Goal: Information Seeking & Learning: Learn about a topic

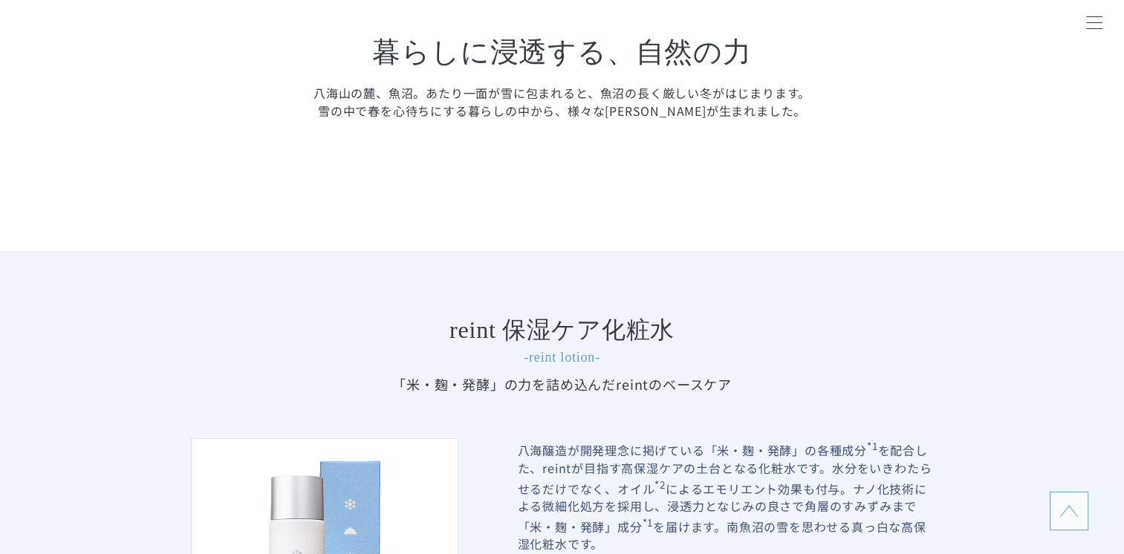
scroll to position [1560, 0]
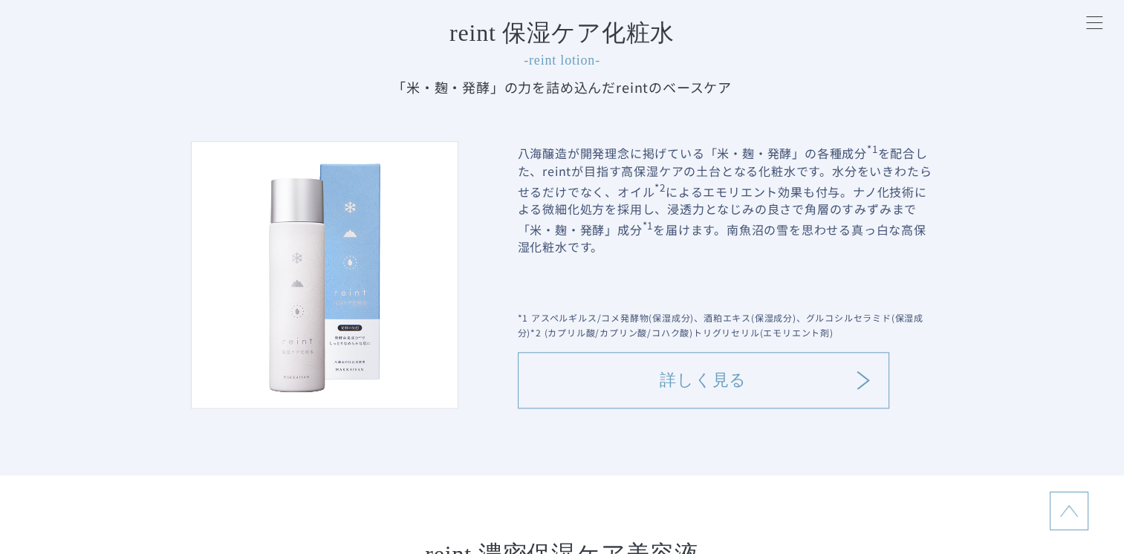
click at [686, 393] on link "詳しく見る" at bounding box center [703, 380] width 371 height 56
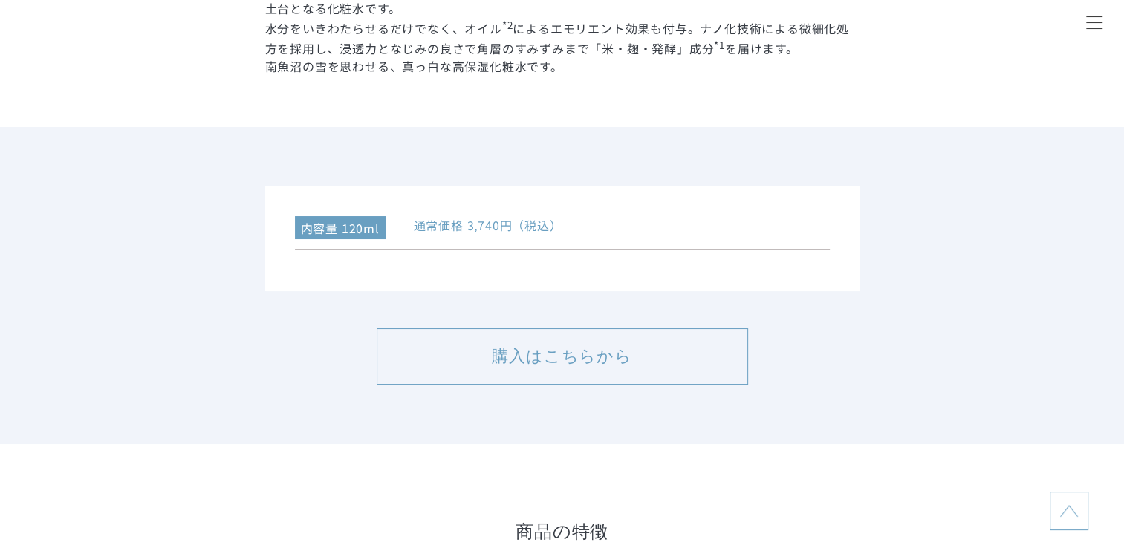
scroll to position [3120, 0]
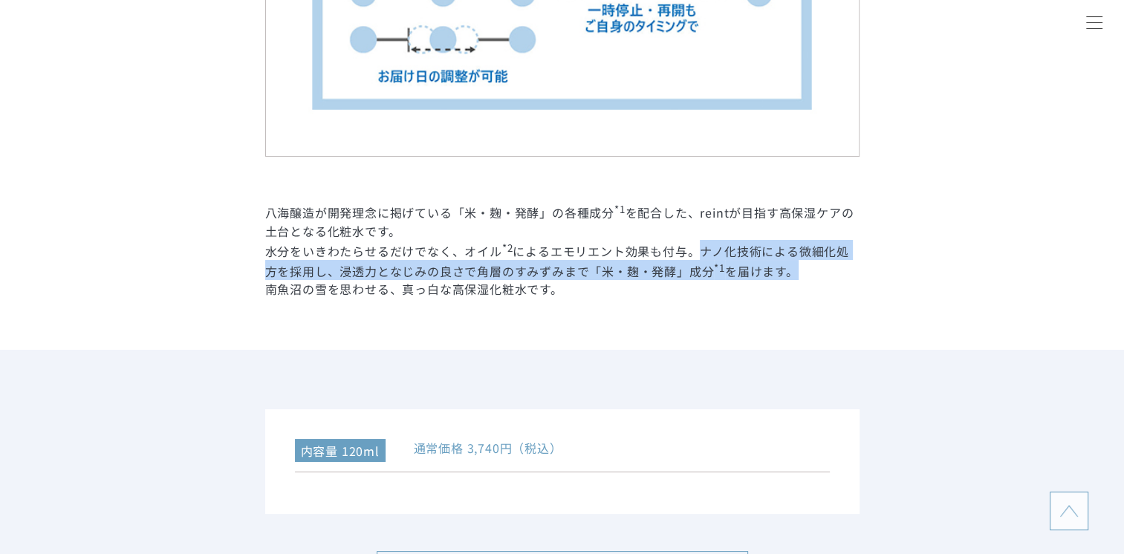
drag, startPoint x: 701, startPoint y: 249, endPoint x: 818, endPoint y: 278, distance: 120.2
click at [818, 278] on p "水分をいきわたらせるだけでなく、オイル *2 によるエモリエント効果も付与。ナノ化技術による微細化処方を採用し、浸透力となじみの良さで角層のすみずみまで「米・…" at bounding box center [562, 260] width 594 height 41
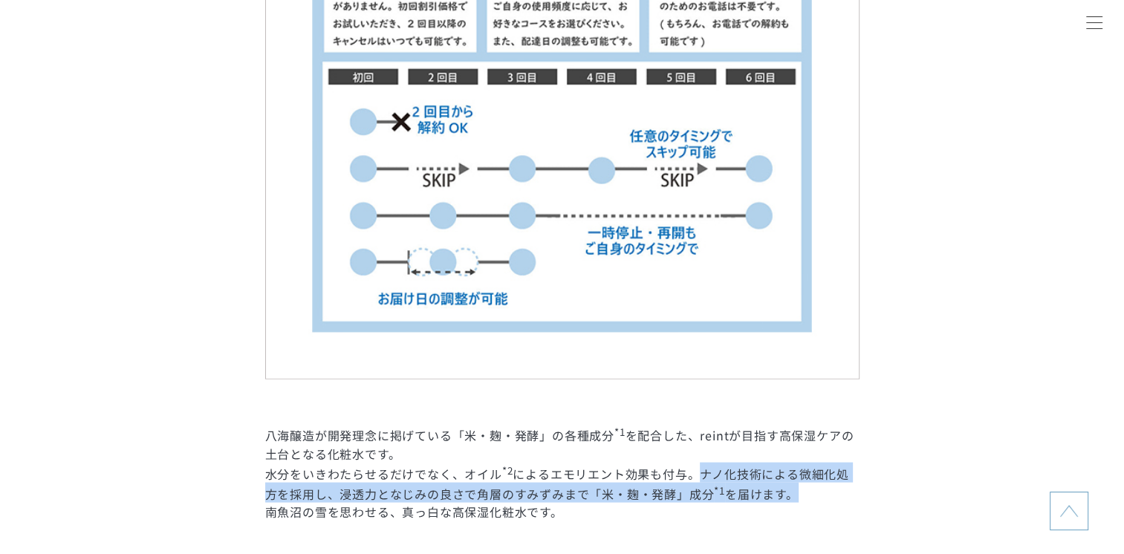
scroll to position [3268, 0]
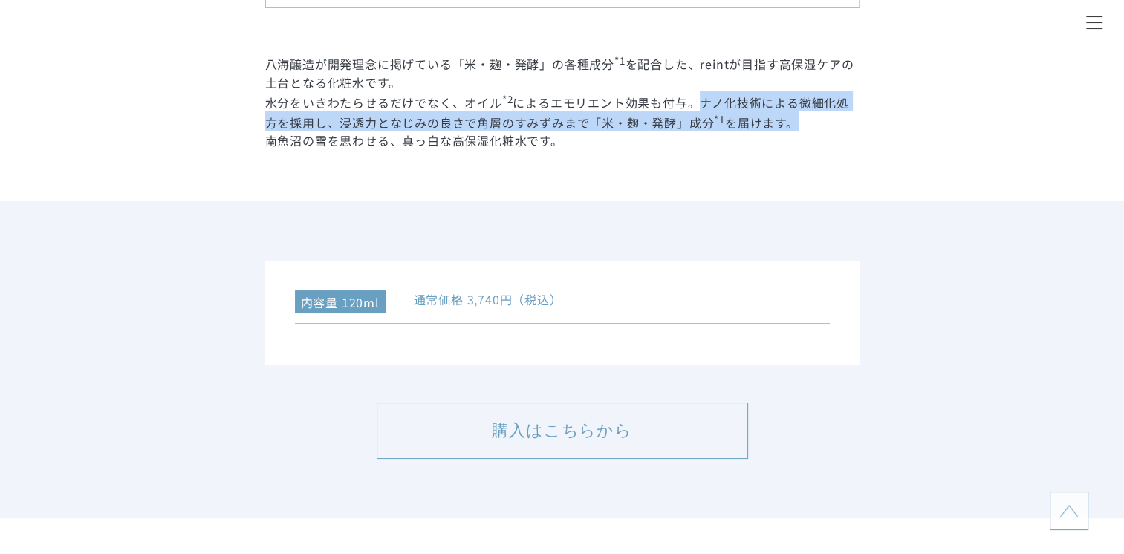
copy p "ナノ化技術による微細化処方を採用し、浸透力となじみの良さで角層のすみずみまで「米・麹・発酵」成分 *1 を届けます。"
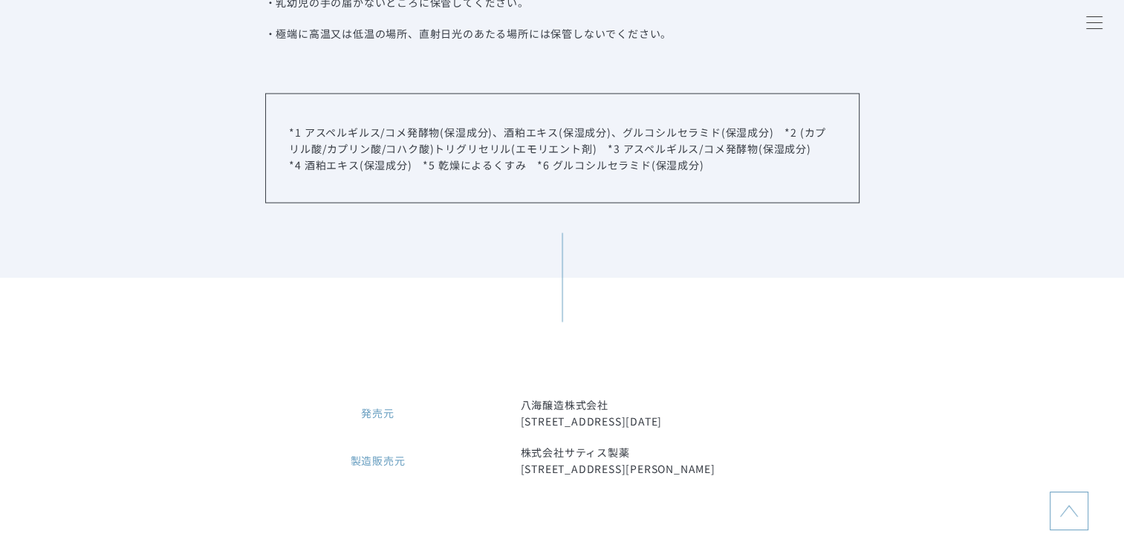
scroll to position [8542, 0]
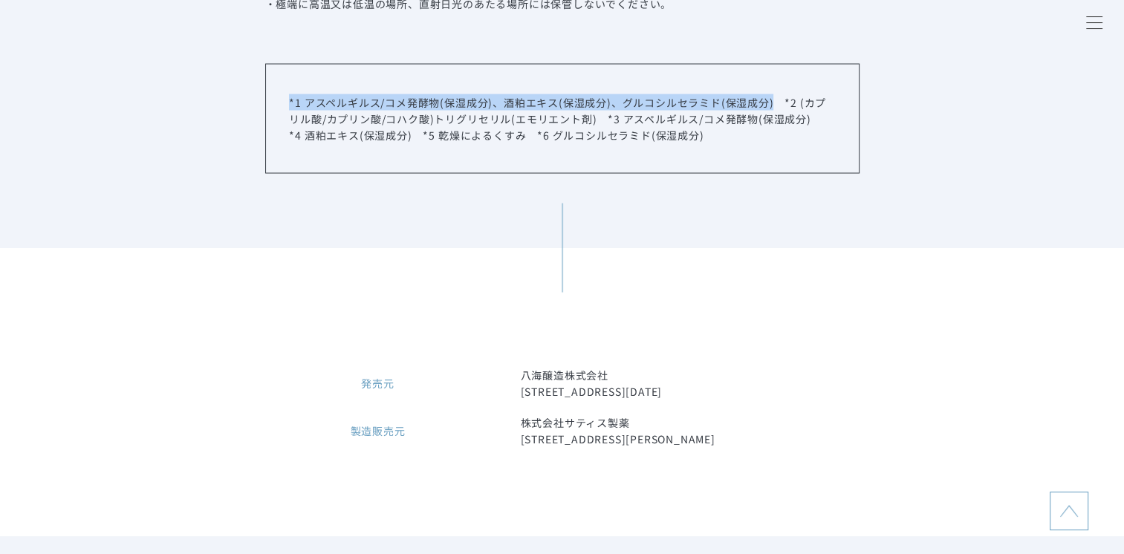
drag, startPoint x: 289, startPoint y: 105, endPoint x: 773, endPoint y: 107, distance: 484.3
click at [773, 107] on p "*1 アスペルギルス/コメ発酵物(保湿成分)、酒粕エキス(保湿成分)、グルコシルセラミド(保湿成分)　*2 (カプリル酸/カプリン酸/コハク酸)トリグリセリル…" at bounding box center [561, 118] width 545 height 49
copy p "*1 アスペルギルス/コメ発酵物(保湿成分)、酒粕エキス(保湿成分)、グルコシルセラミド(保湿成分)"
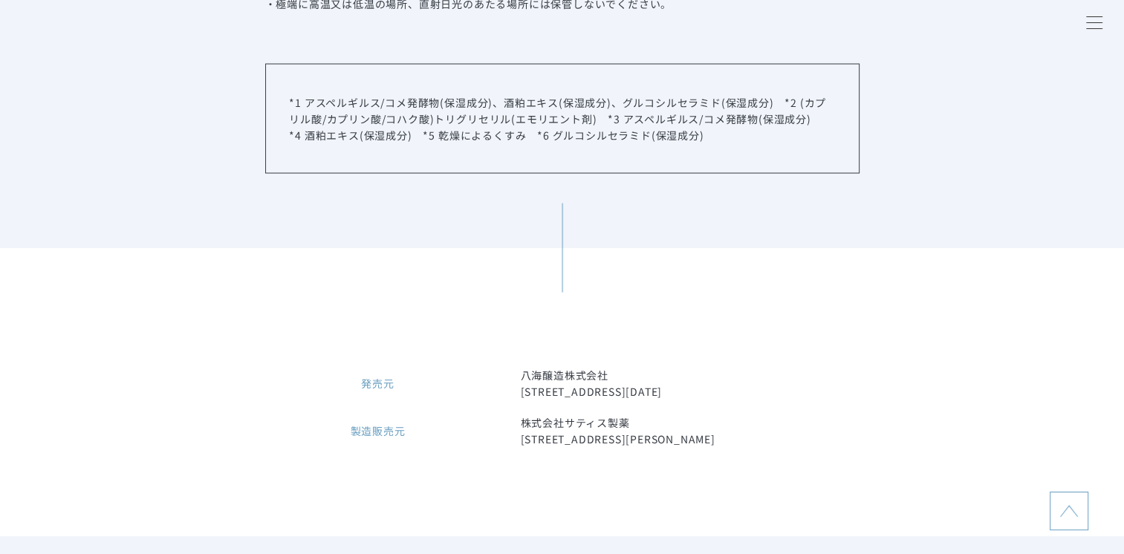
click at [768, 123] on p "*1 アスペルギルス/コメ発酵物(保湿成分)、酒粕エキス(保湿成分)、グルコシルセラミド(保湿成分)　*2 (カプリル酸/カプリン酸/コハク酸)トリグリセリル…" at bounding box center [561, 118] width 545 height 49
drag, startPoint x: 796, startPoint y: 103, endPoint x: 588, endPoint y: 115, distance: 207.6
click at [588, 115] on p "*1 アスペルギルス/コメ発酵物(保湿成分)、酒粕エキス(保湿成分)、グルコシルセラミド(保湿成分)　*2 (カプリル酸/カプリン酸/コハク酸)トリグリセリル…" at bounding box center [561, 118] width 545 height 49
copy p "(カプリル酸/カプリン酸/コハク酸)トリグリセリル(エモリエント剤)"
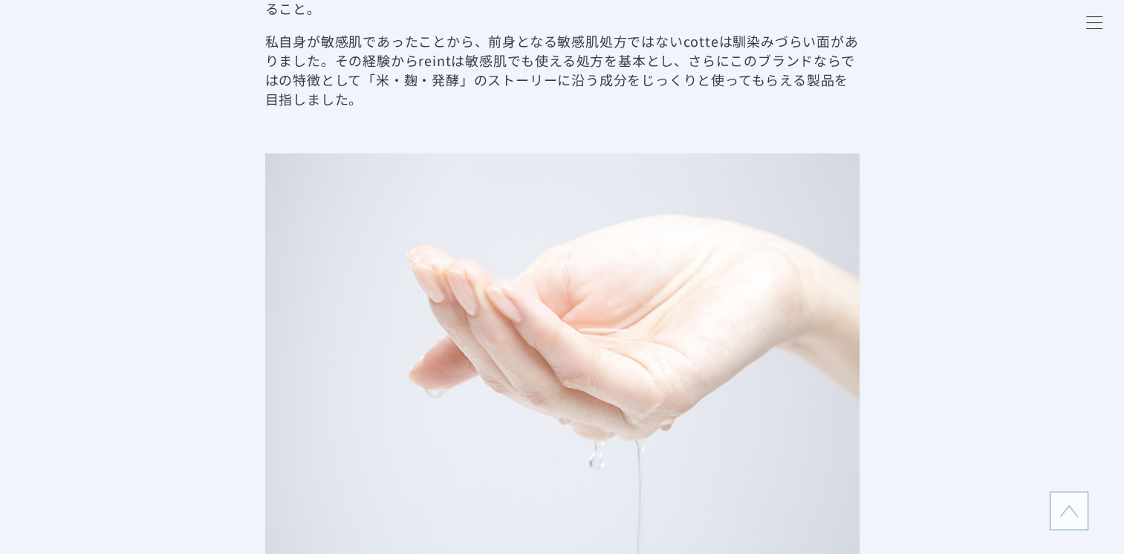
scroll to position [2971, 0]
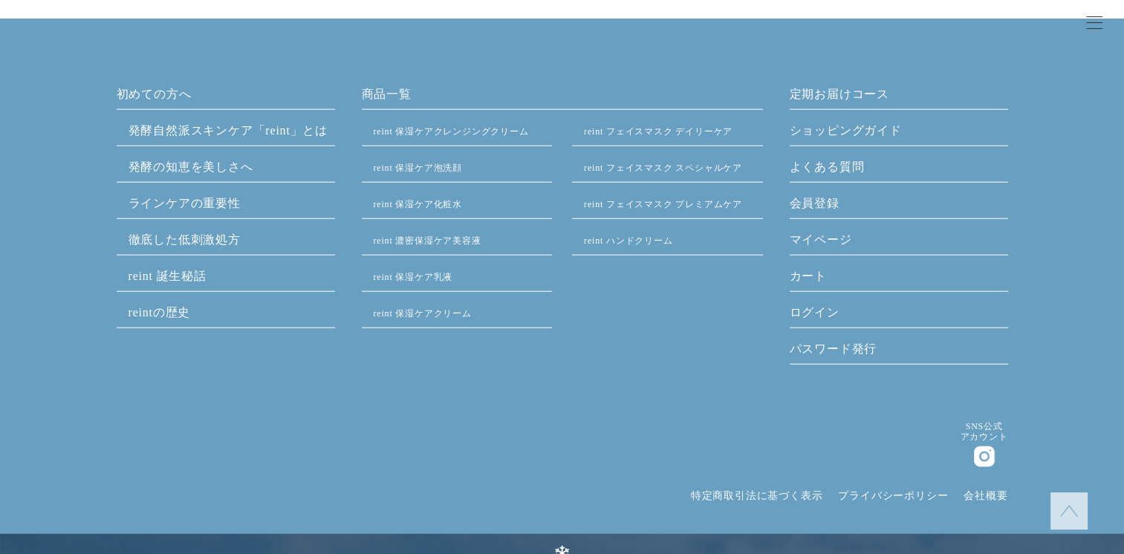
scroll to position [3863, 0]
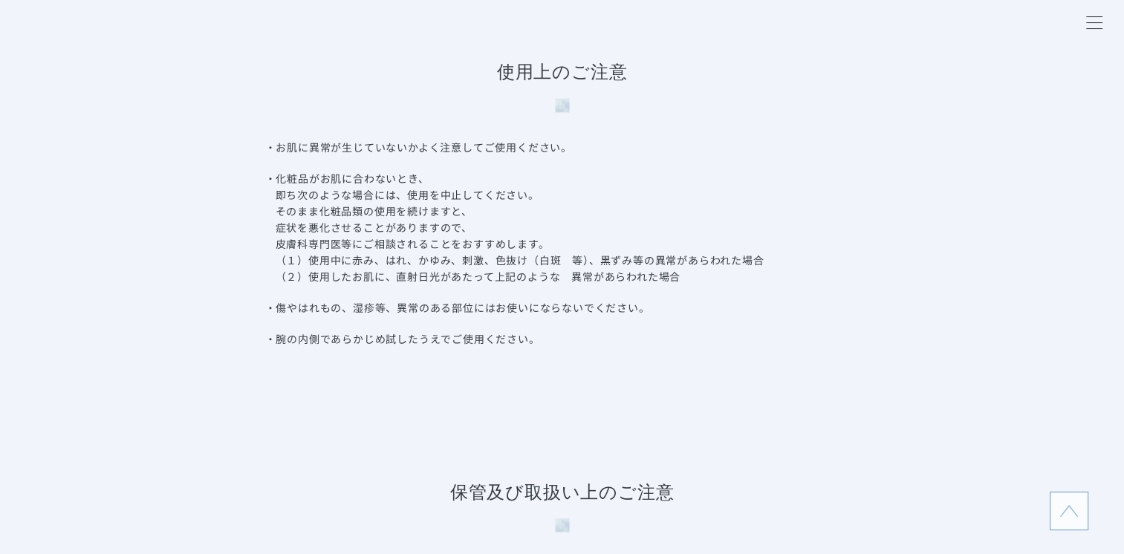
scroll to position [8468, 0]
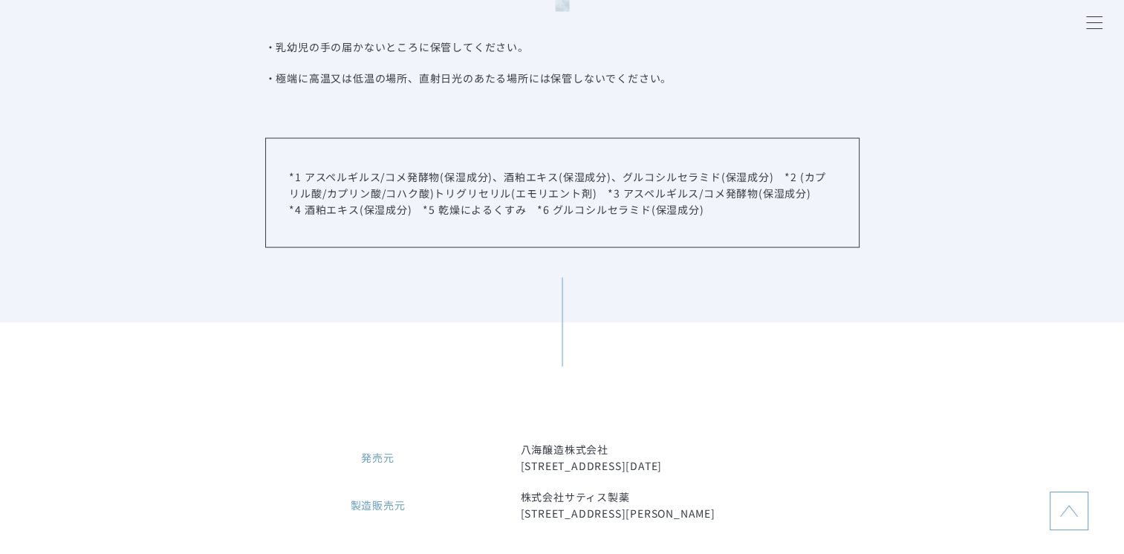
click at [579, 336] on div "発売元 八海醸造株式会社 [STREET_ADDRESS][DATE] 製造販売元 株式会社サティス製薬 [STREET_ADDRESS][PERSON_NA…" at bounding box center [562, 466] width 1124 height 288
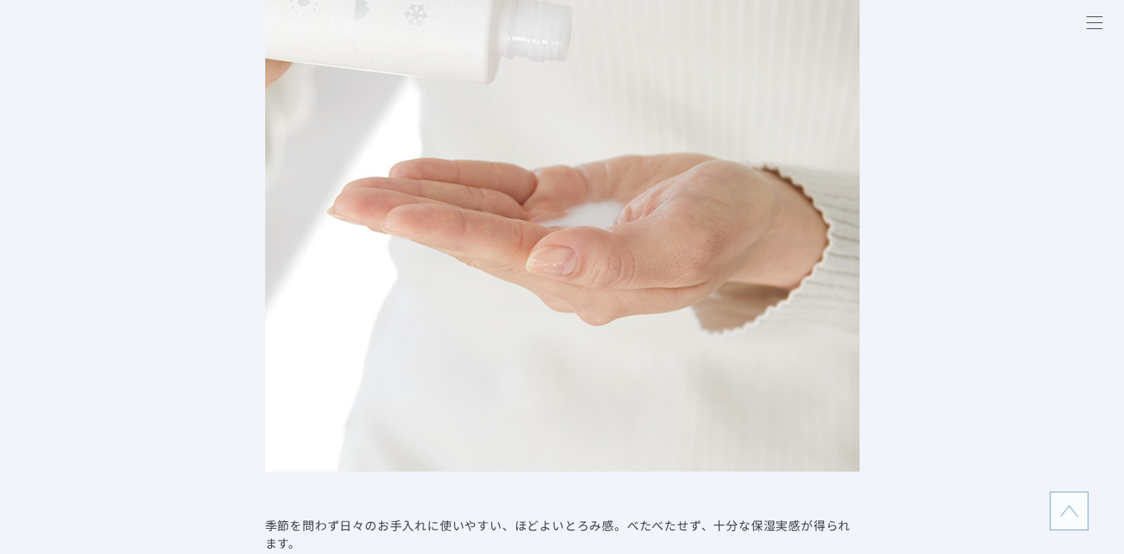
scroll to position [5571, 0]
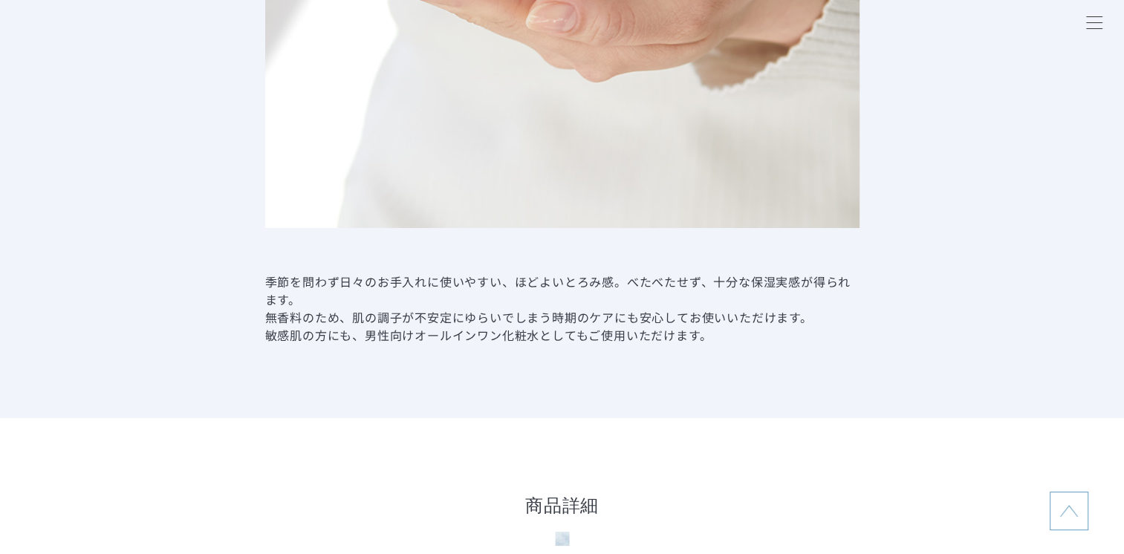
click at [270, 283] on dd "季節を問わず日々のお手入れに使いやすい、ほどよいとろみ感。べたべたせず、十分な保湿実感が得られます。 無香料のため、肌の調子が不安定にゆらいでしまう時期のケア…" at bounding box center [562, 308] width 594 height 71
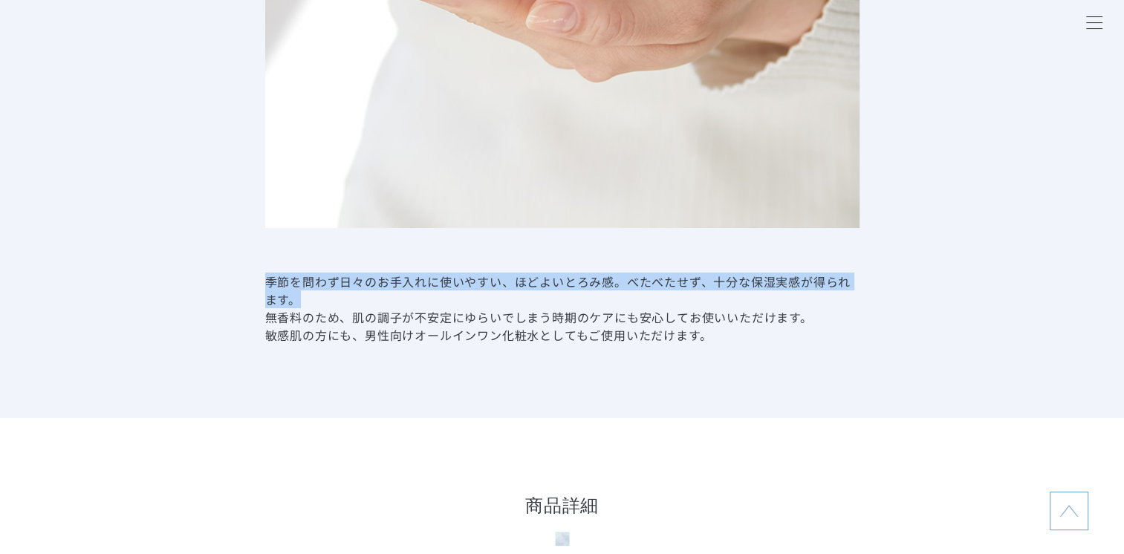
drag, startPoint x: 265, startPoint y: 279, endPoint x: 300, endPoint y: 296, distance: 38.9
click at [300, 296] on dd "季節を問わず日々のお手入れに使いやすい、ほどよいとろみ感。べたべたせず、十分な保湿実感が得られます。 無香料のため、肌の調子が不安定にゆらいでしまう時期のケア…" at bounding box center [562, 308] width 594 height 71
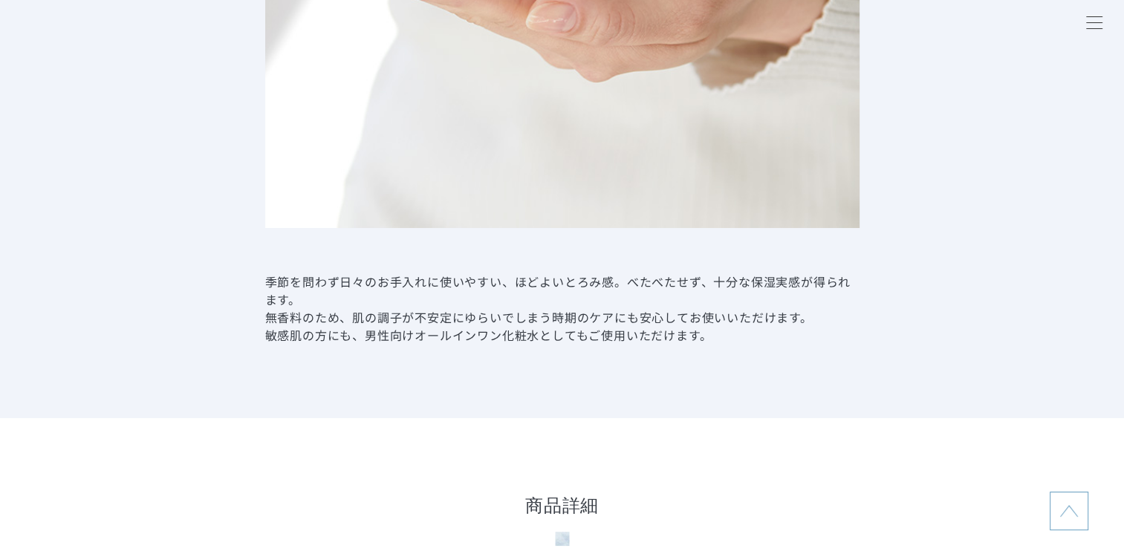
drag, startPoint x: 300, startPoint y: 296, endPoint x: 365, endPoint y: 391, distance: 114.8
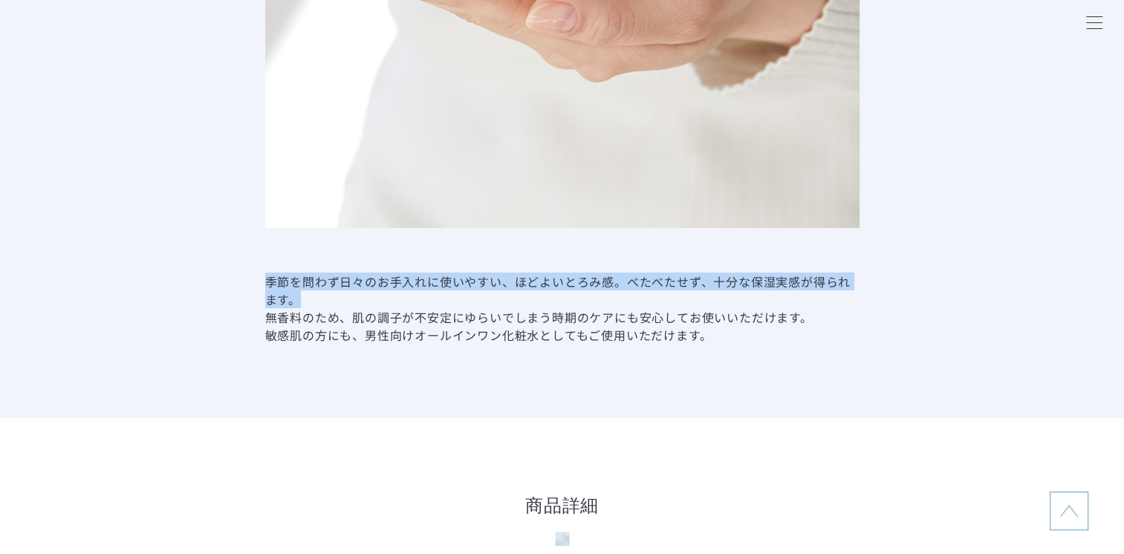
drag, startPoint x: 256, startPoint y: 277, endPoint x: 310, endPoint y: 297, distance: 58.5
copy dd "季節を問わず日々のお手入れに使いやすい、ほどよいとろみ感。べたべたせず、十分な保湿実感が得られます。"
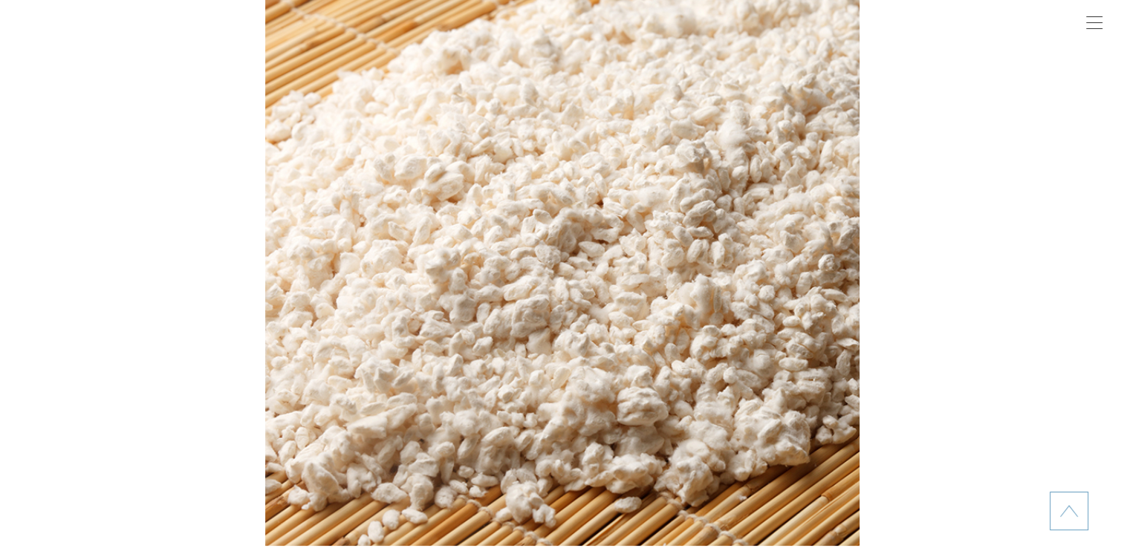
scroll to position [4234, 0]
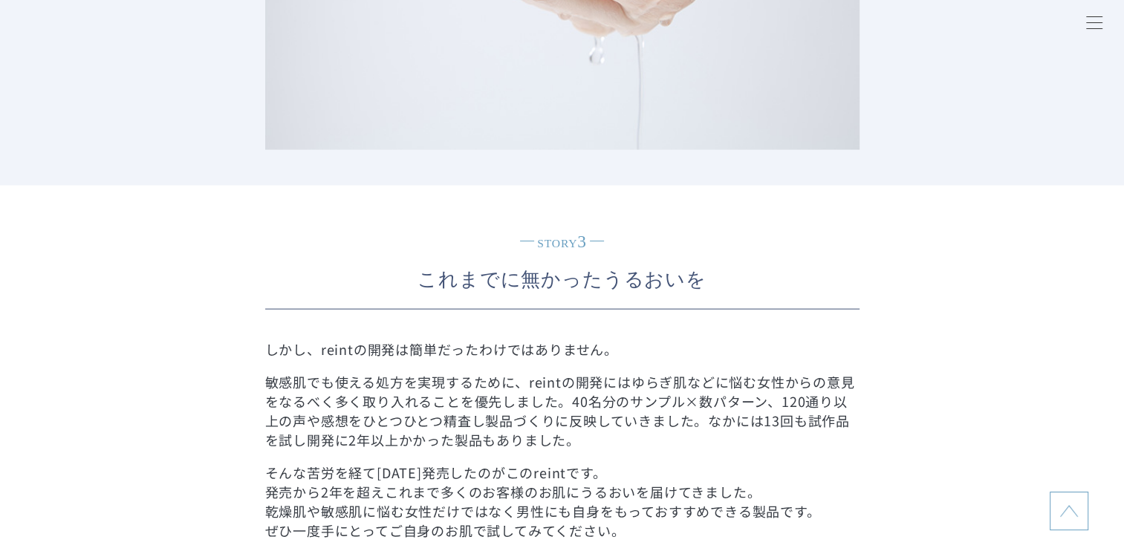
scroll to position [3194, 0]
